Goal: Task Accomplishment & Management: Use online tool/utility

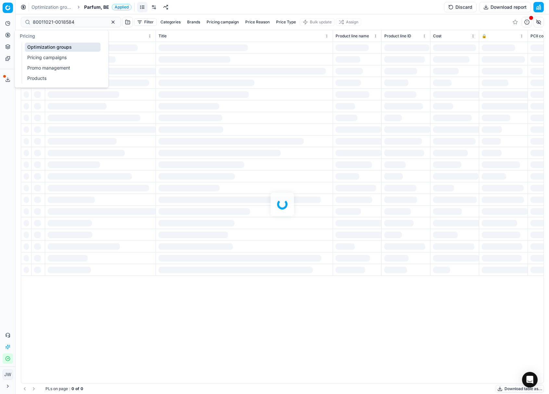
click at [8, 35] on icon at bounding box center [8, 35] width 2 height 2
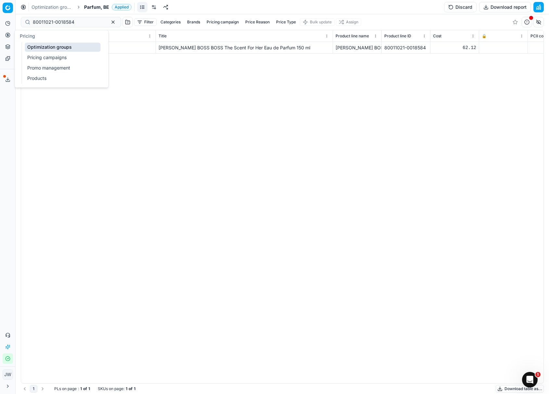
click at [36, 46] on link "Optimization groups" at bounding box center [63, 47] width 76 height 9
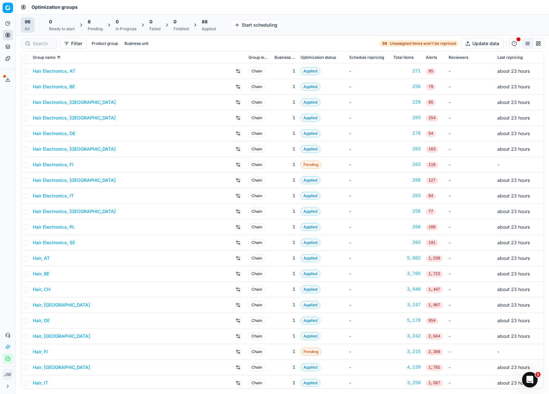
click at [208, 24] on span "88" at bounding box center [205, 22] width 6 height 6
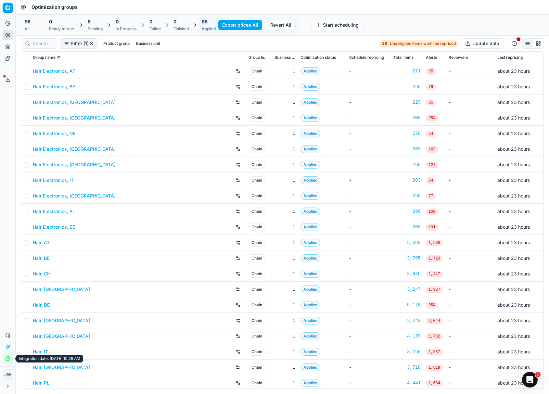
click at [7, 361] on button "Integration status" at bounding box center [8, 358] width 10 height 10
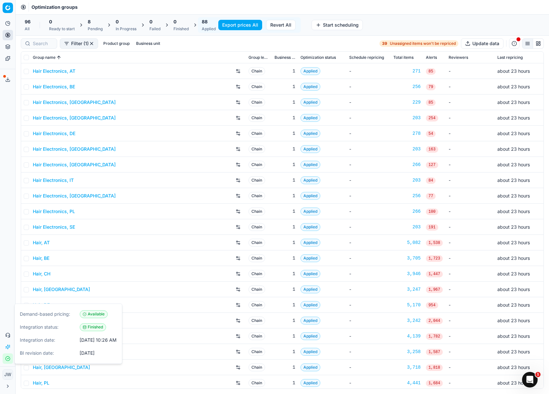
click at [7, 361] on button "Integration status" at bounding box center [8, 358] width 10 height 10
click at [8, 76] on button "Export service" at bounding box center [8, 79] width 10 height 10
click at [8, 77] on div "Export service Name Type Status Size Start date Finish date Created by Multi OG…" at bounding box center [274, 197] width 549 height 394
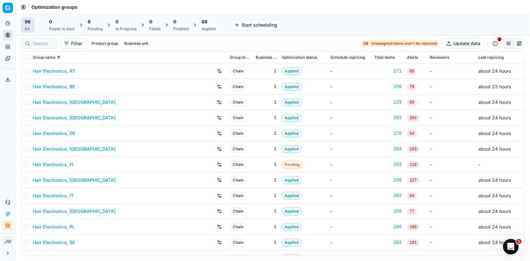
click at [8, 226] on icon "button" at bounding box center [9, 227] width 2 height 2
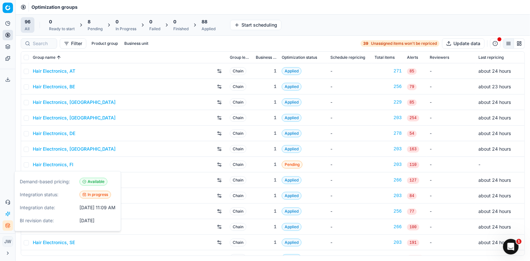
click at [8, 226] on icon "button" at bounding box center [9, 227] width 2 height 2
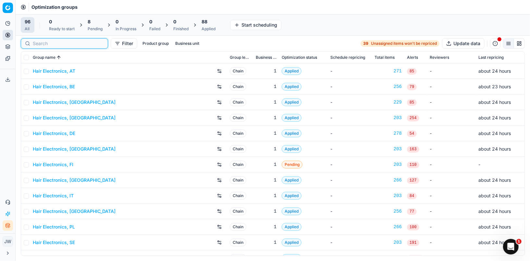
click at [47, 43] on input at bounding box center [68, 43] width 71 height 6
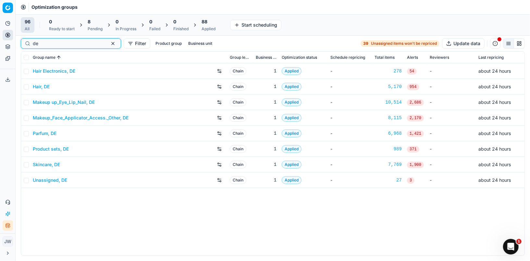
type input "de"
click at [109, 44] on button "button" at bounding box center [113, 44] width 8 height 8
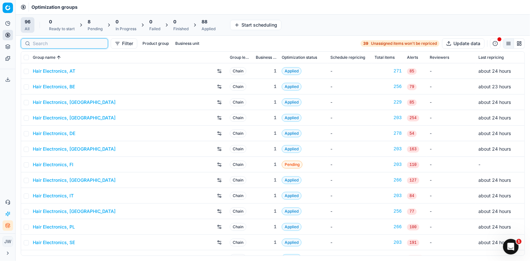
click at [40, 45] on input at bounding box center [68, 43] width 71 height 6
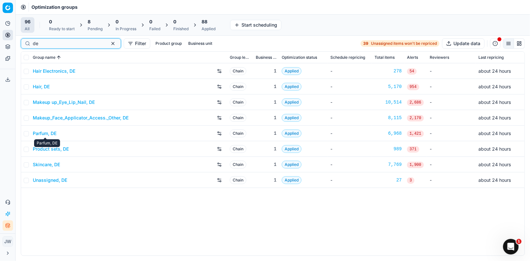
type input "de"
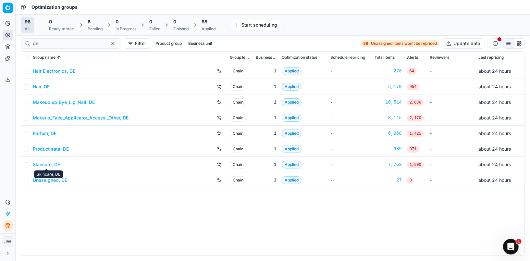
click at [50, 164] on link "Skincare, DE" at bounding box center [46, 164] width 27 height 6
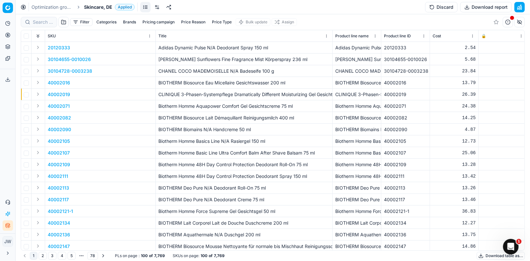
click at [133, 23] on button "Brands" at bounding box center [130, 22] width 18 height 8
type input "shi"
click at [84, 45] on input "Suggestions" at bounding box center [84, 45] width 5 height 5
checkbox input "true"
click at [168, 57] on button "Apply" at bounding box center [170, 61] width 16 height 8
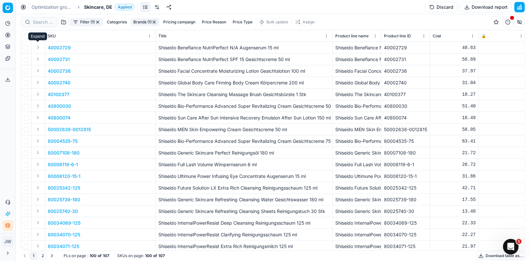
click at [39, 49] on button "Expand" at bounding box center [38, 48] width 8 height 8
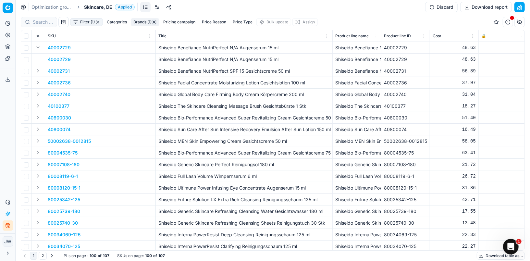
click at [51, 63] on td "40002729" at bounding box center [100, 60] width 111 height 12
click at [53, 59] on p "40002729" at bounding box center [59, 59] width 23 height 6
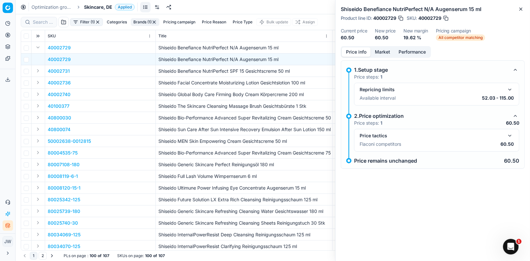
click at [385, 54] on button "Market" at bounding box center [383, 51] width 24 height 9
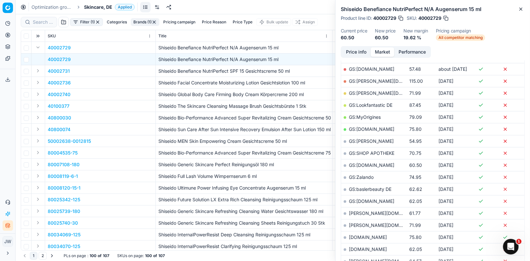
scroll to position [114, 0]
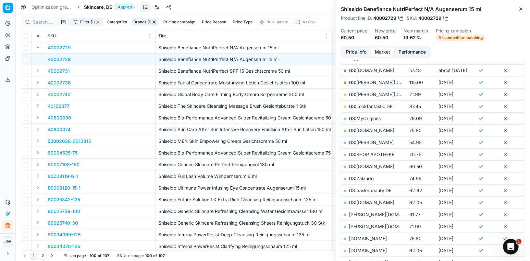
click at [40, 82] on button "Expand" at bounding box center [38, 83] width 8 height 8
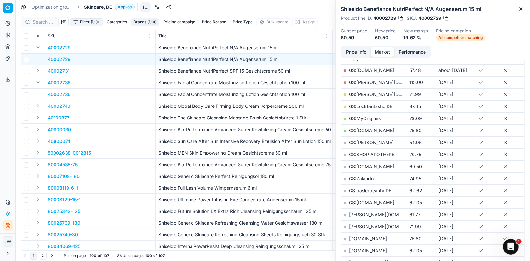
click at [56, 94] on p "40002736" at bounding box center [59, 94] width 23 height 6
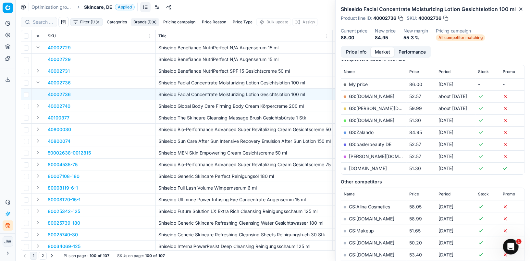
scroll to position [85, 0]
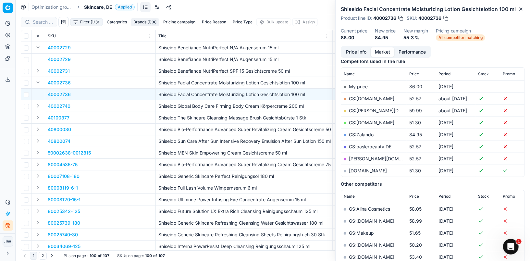
click at [39, 163] on button "Expand" at bounding box center [38, 164] width 8 height 8
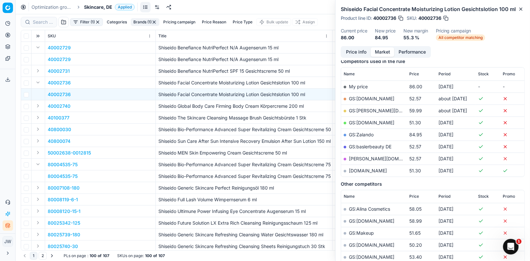
click at [55, 175] on p "80004535-75" at bounding box center [63, 176] width 30 height 6
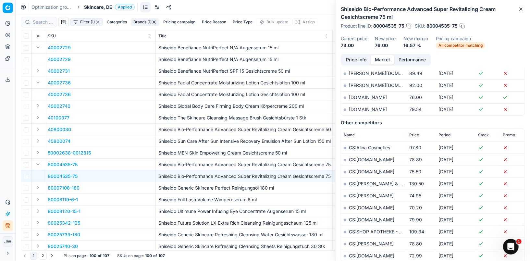
scroll to position [215, 0]
click at [357, 193] on link "GS:Müller" at bounding box center [371, 196] width 45 height 6
click at [38, 199] on button "Expand" at bounding box center [38, 200] width 8 height 8
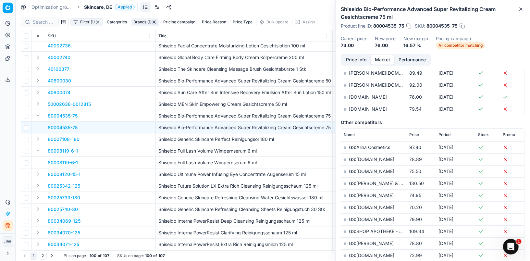
scroll to position [56, 0]
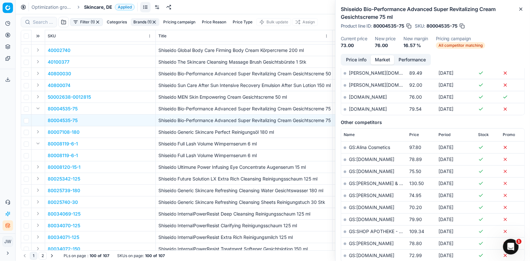
click at [60, 156] on p "80008119-6-1" at bounding box center [63, 155] width 30 height 6
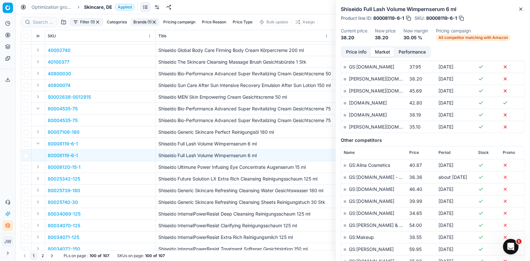
scroll to position [245, 0]
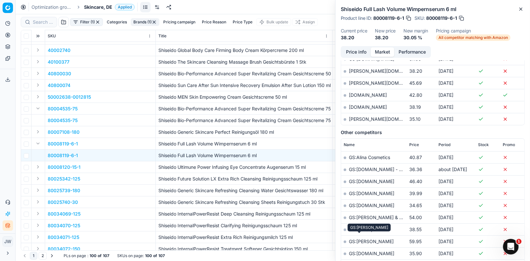
click at [362, 239] on link "GS:Müller" at bounding box center [371, 242] width 45 height 6
click at [35, 168] on button "Expand" at bounding box center [38, 167] width 8 height 8
click at [49, 177] on p "80008120-15-1" at bounding box center [64, 179] width 33 height 6
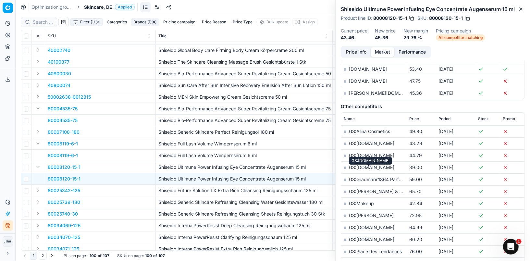
scroll to position [272, 0]
click at [361, 212] on link "GS:Müller" at bounding box center [371, 215] width 45 height 6
click at [38, 211] on button "Expand" at bounding box center [38, 214] width 8 height 8
click at [54, 223] on p "80025740-30" at bounding box center [63, 226] width 30 height 6
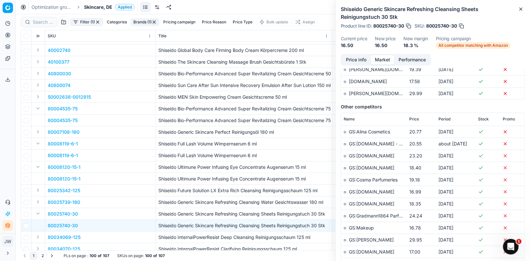
scroll to position [310, 0]
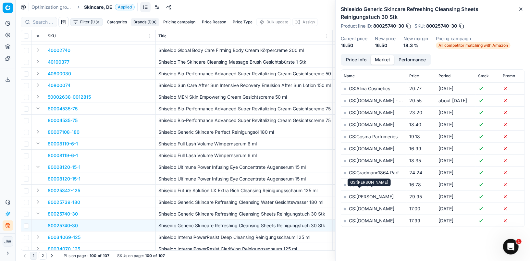
click at [362, 194] on link "GS:Müller" at bounding box center [371, 197] width 45 height 6
